Goal: Navigation & Orientation: Find specific page/section

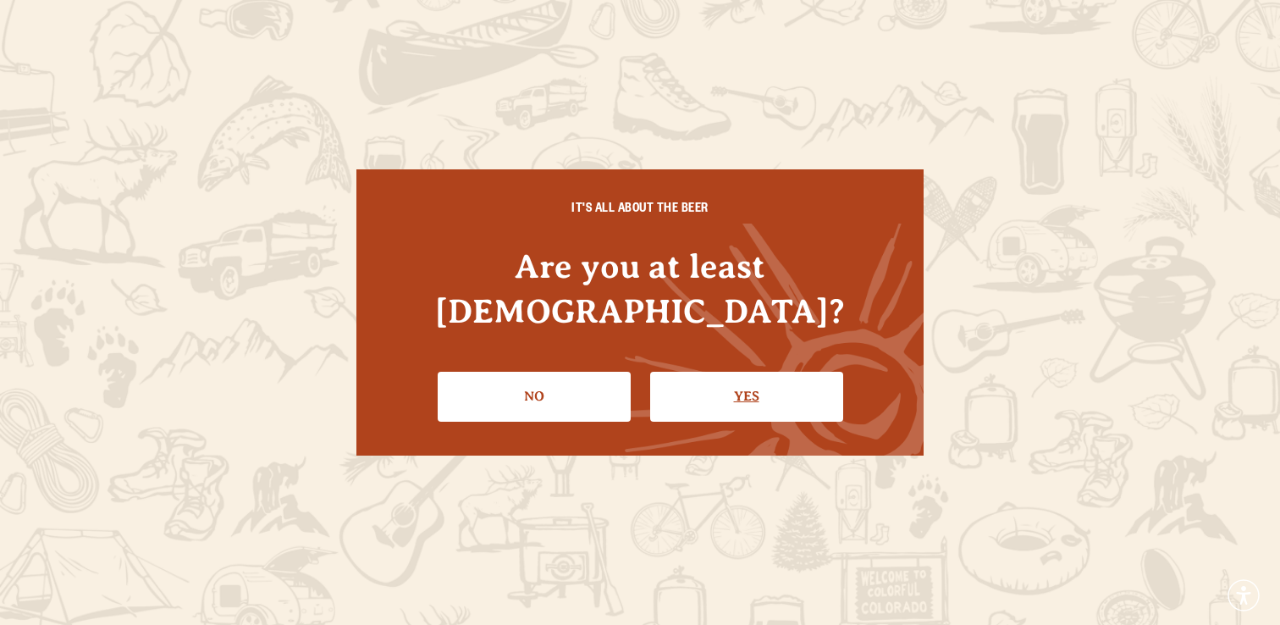
click at [697, 376] on link "Yes" at bounding box center [746, 396] width 193 height 49
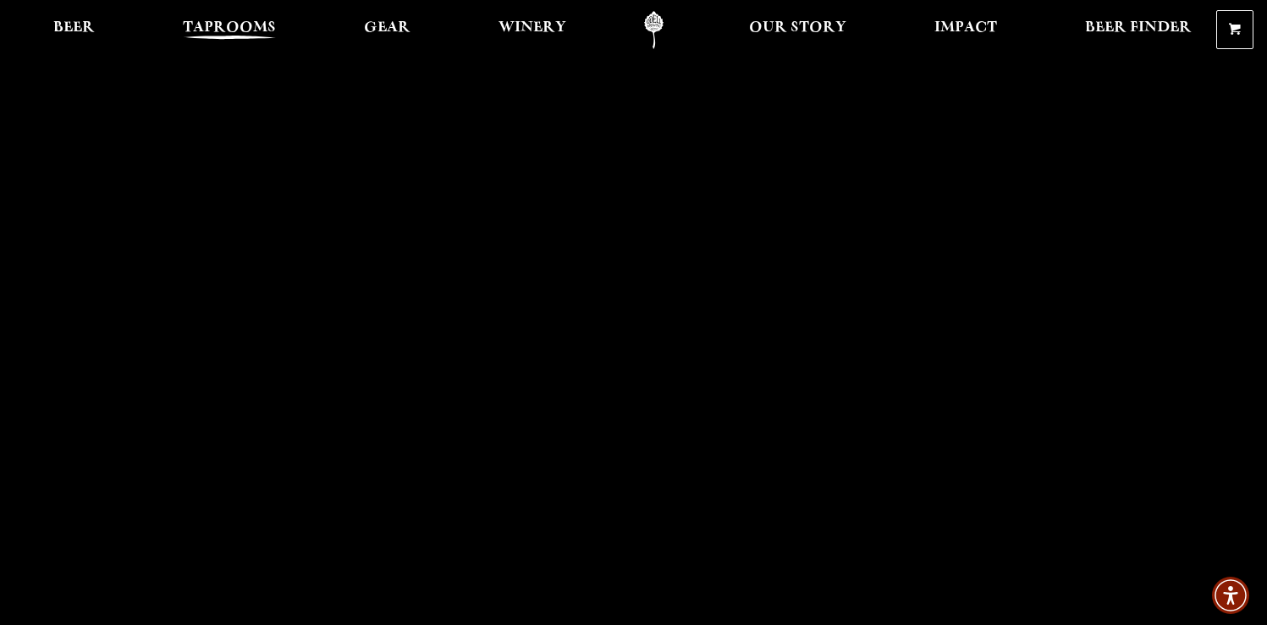
click at [233, 23] on span "Taprooms" at bounding box center [229, 28] width 93 height 14
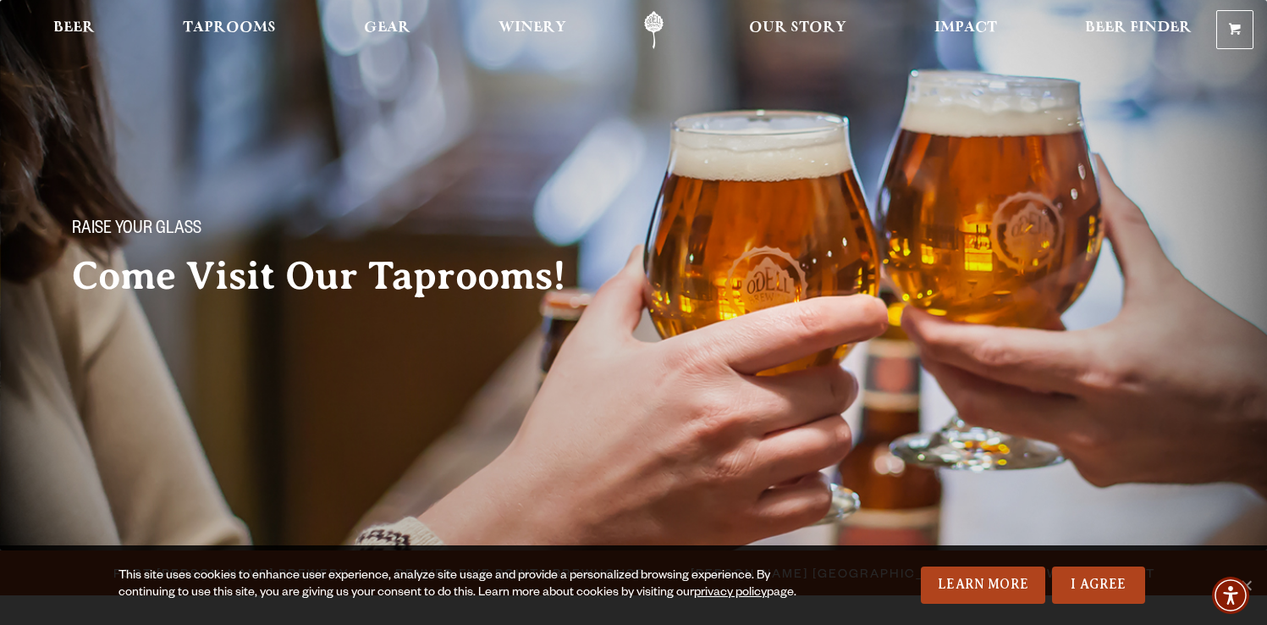
click at [290, 570] on div "This site uses cookies to enhance user experience, analyze site usage and provi…" at bounding box center [472, 585] width 709 height 34
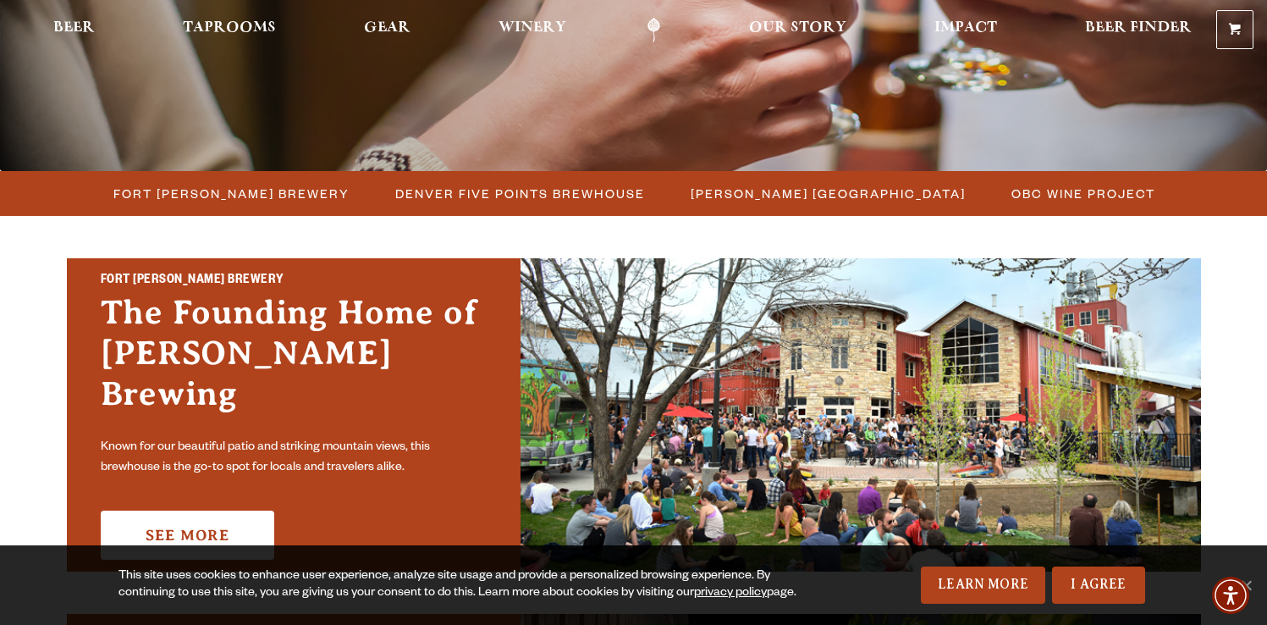
scroll to position [427, 0]
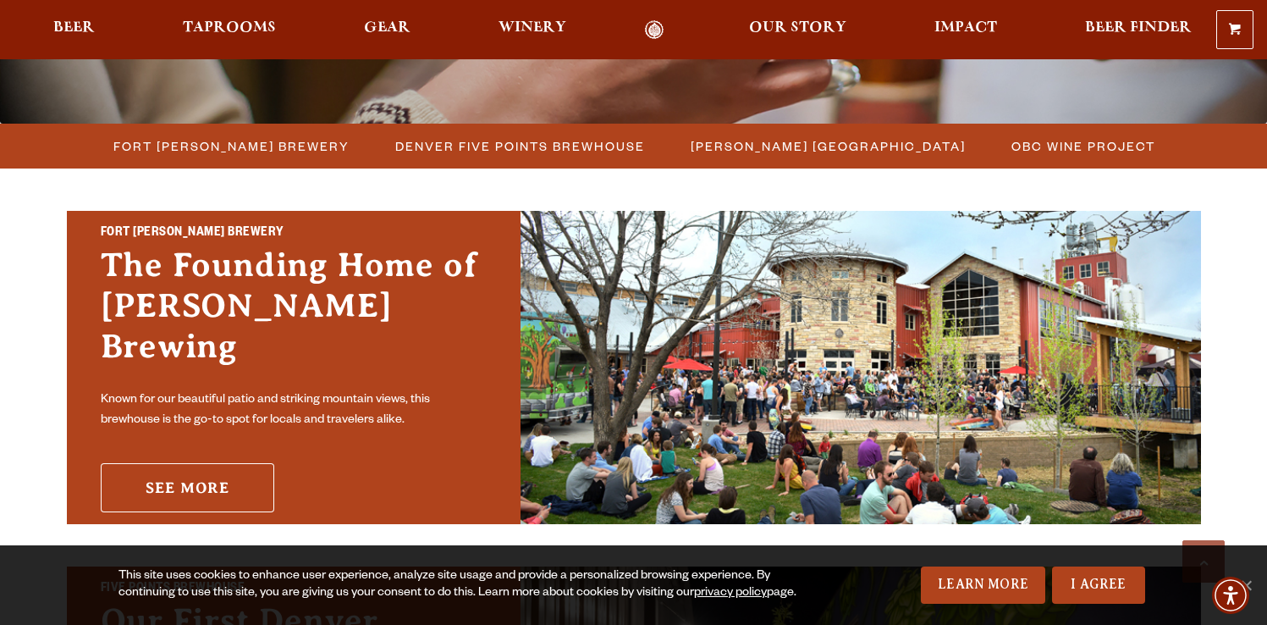
click at [225, 465] on link "See More" at bounding box center [187, 487] width 173 height 49
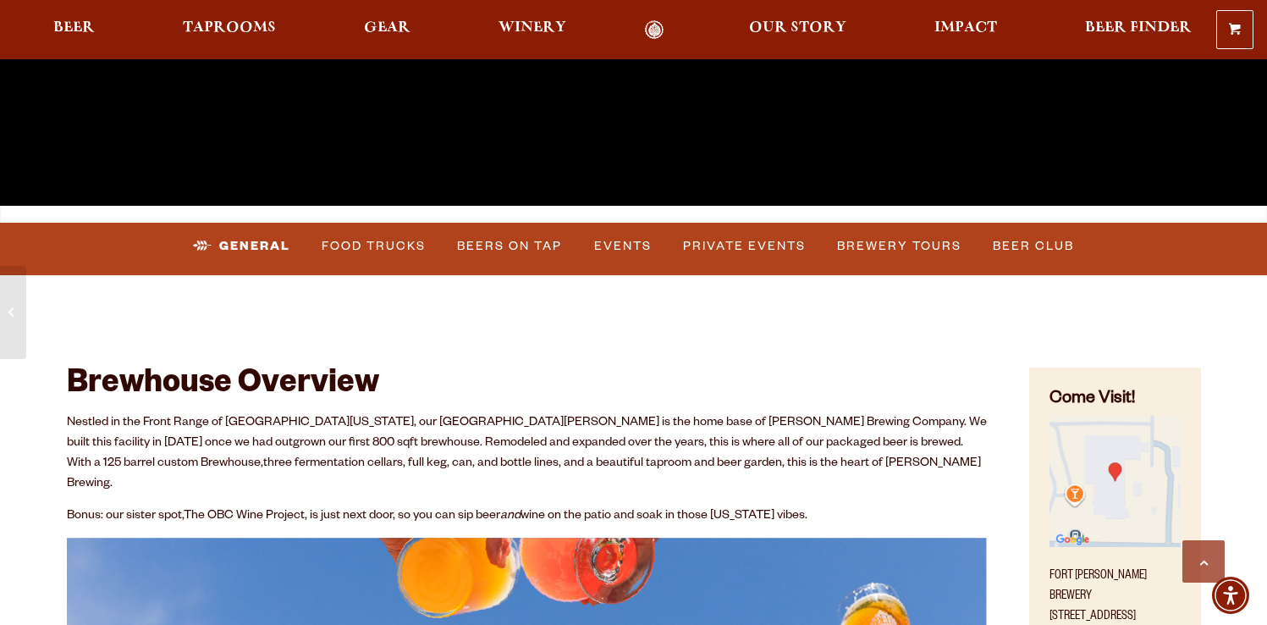
scroll to position [508, 0]
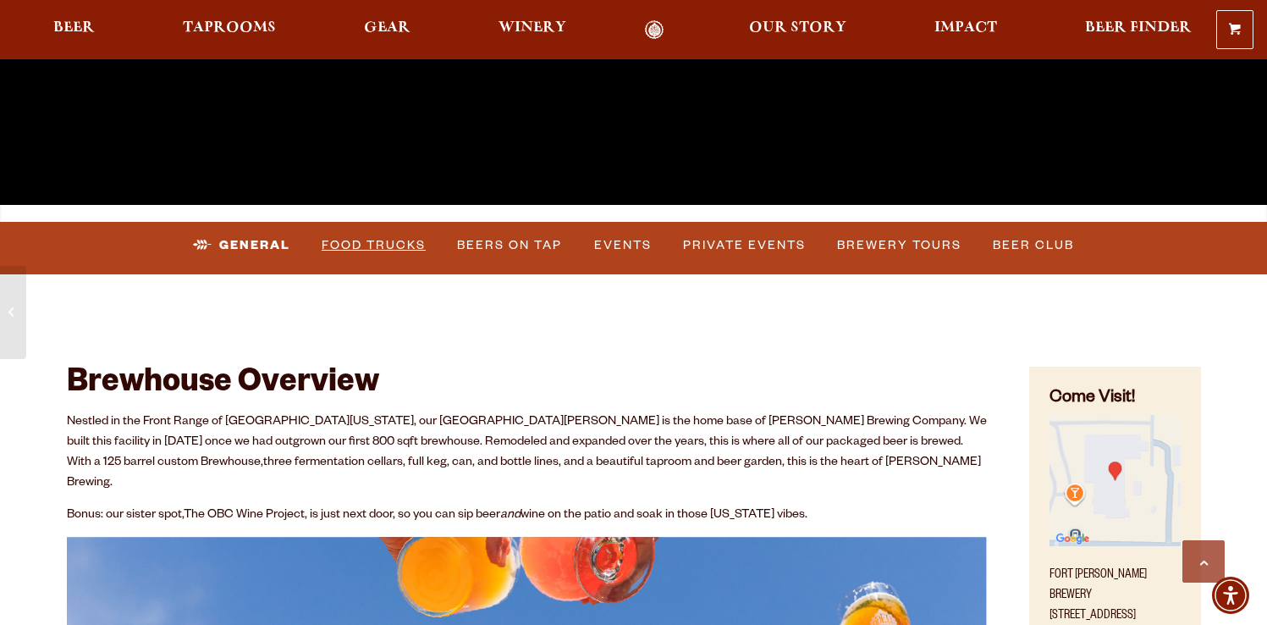
click at [353, 244] on link "Food Trucks" at bounding box center [374, 245] width 118 height 39
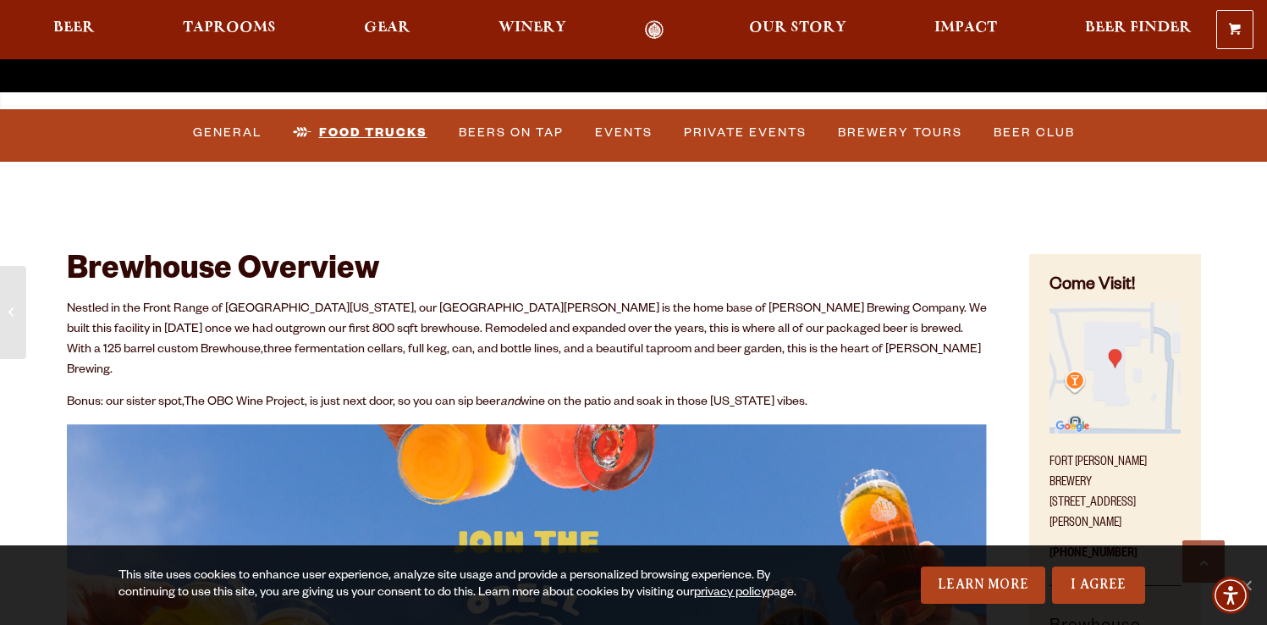
scroll to position [448, 0]
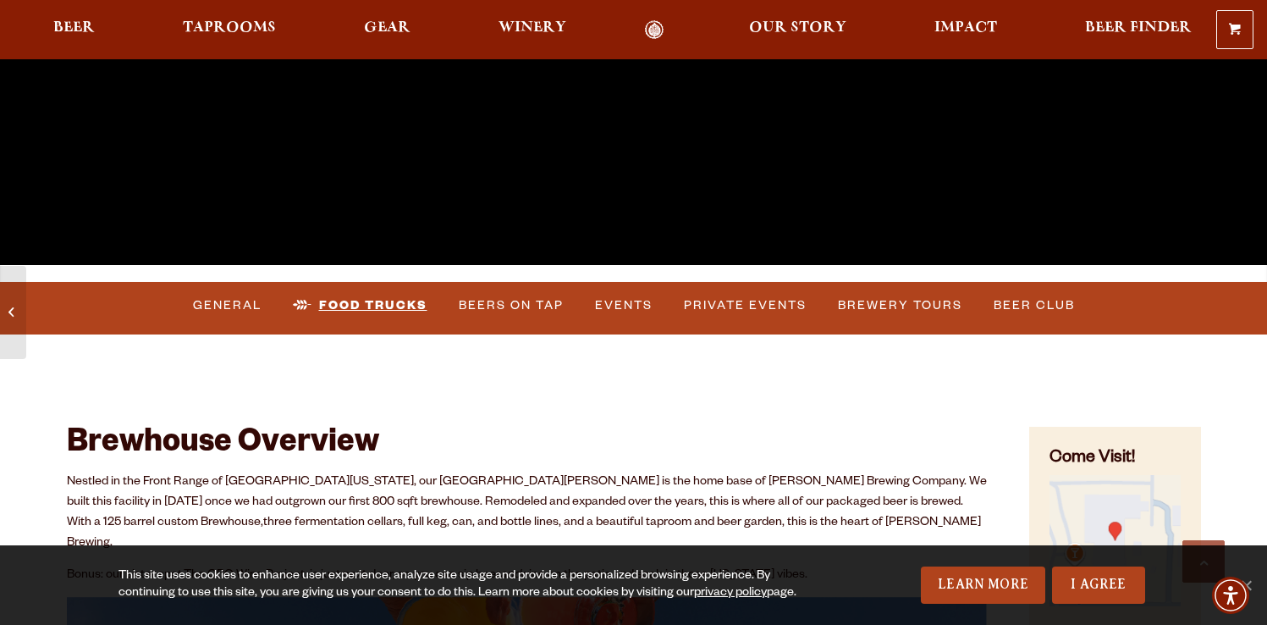
click at [360, 306] on link "Food Trucks" at bounding box center [360, 305] width 148 height 39
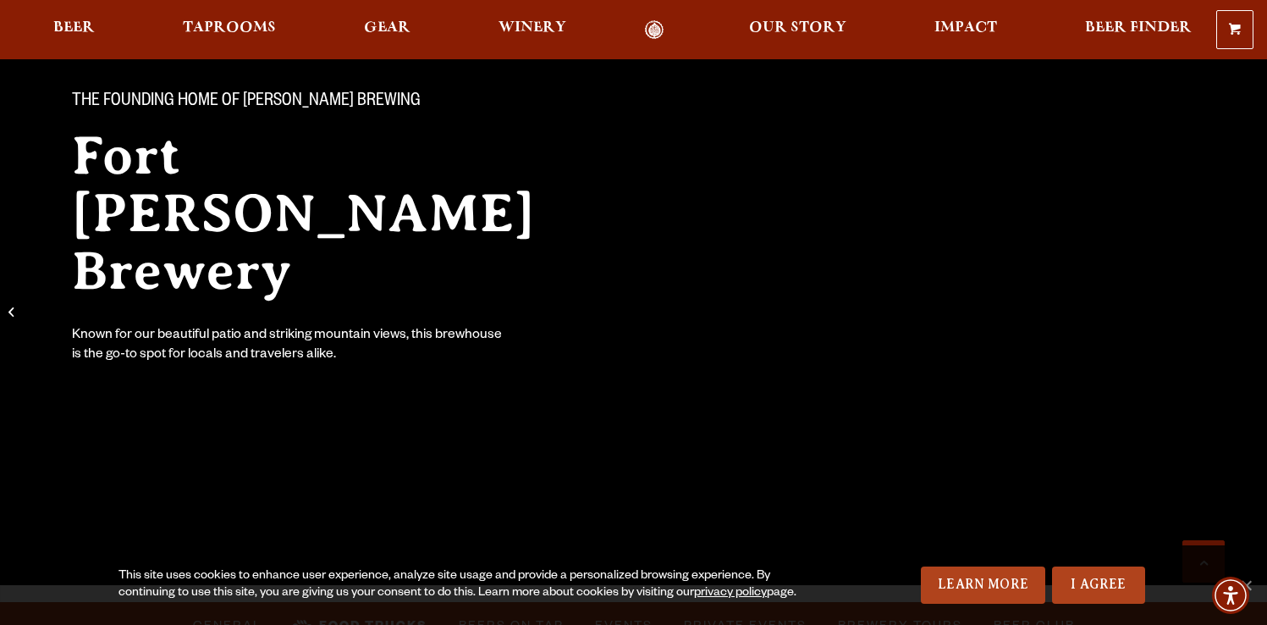
scroll to position [0, 0]
